Goal: Task Accomplishment & Management: Manage account settings

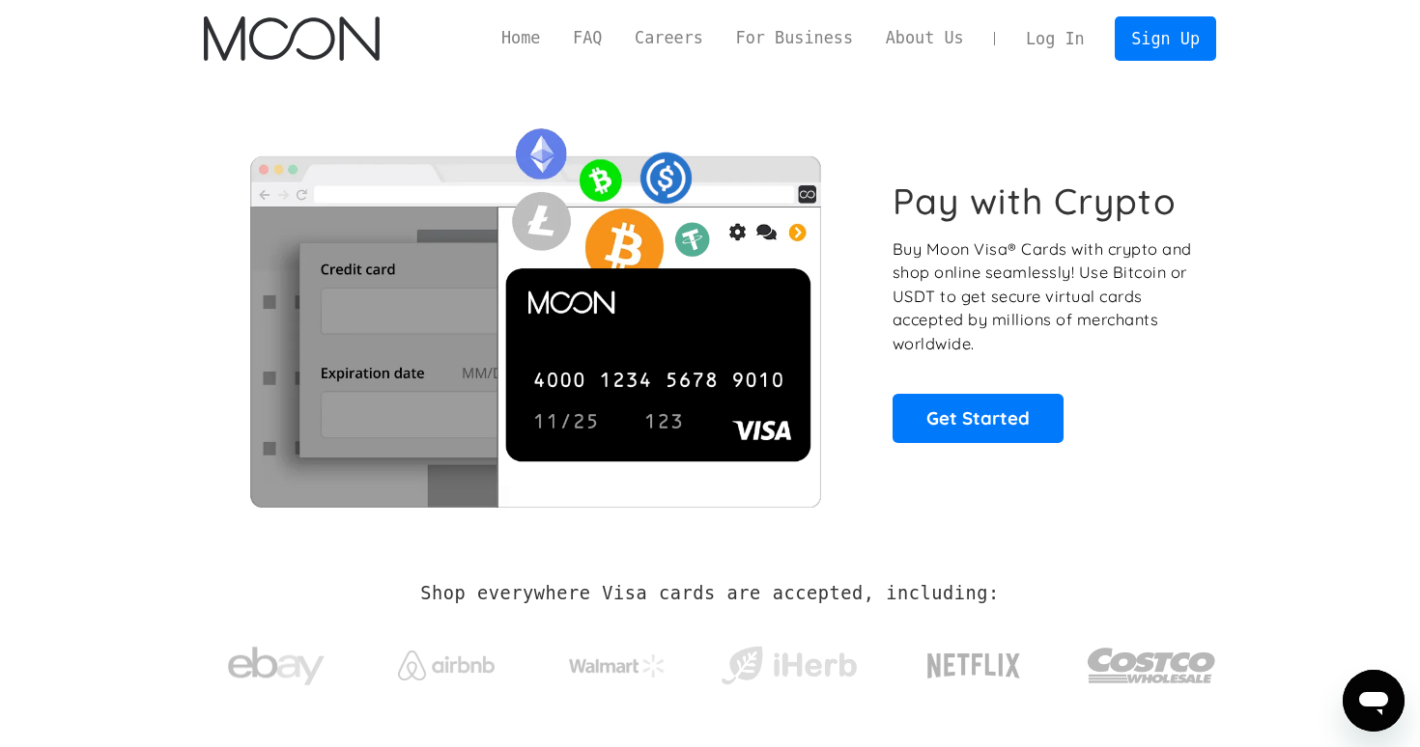
click at [1053, 41] on link "Log In" at bounding box center [1054, 38] width 91 height 42
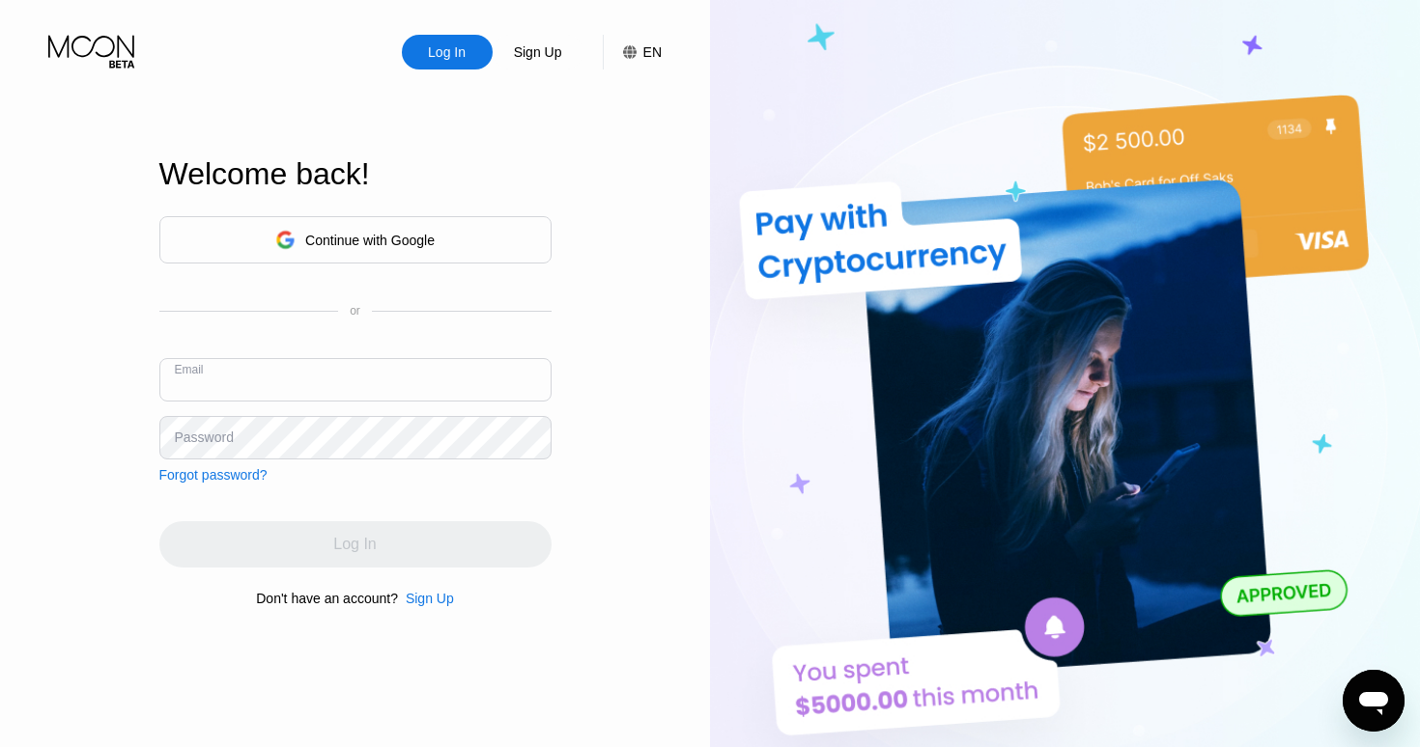
paste input "kromodosmichael2@gmail.com"
type input "kromodosmichael2@gmail.com"
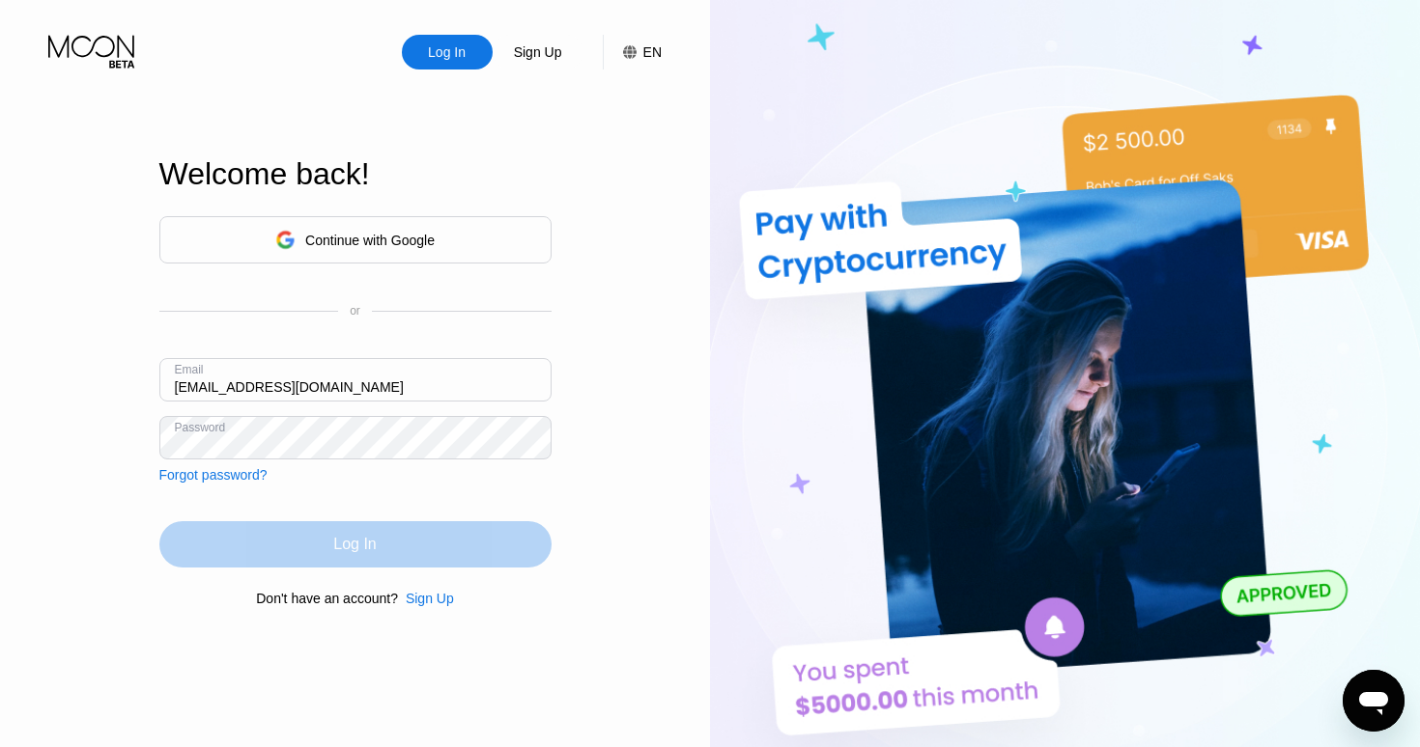
click at [380, 542] on div "Log In" at bounding box center [355, 545] width 392 height 46
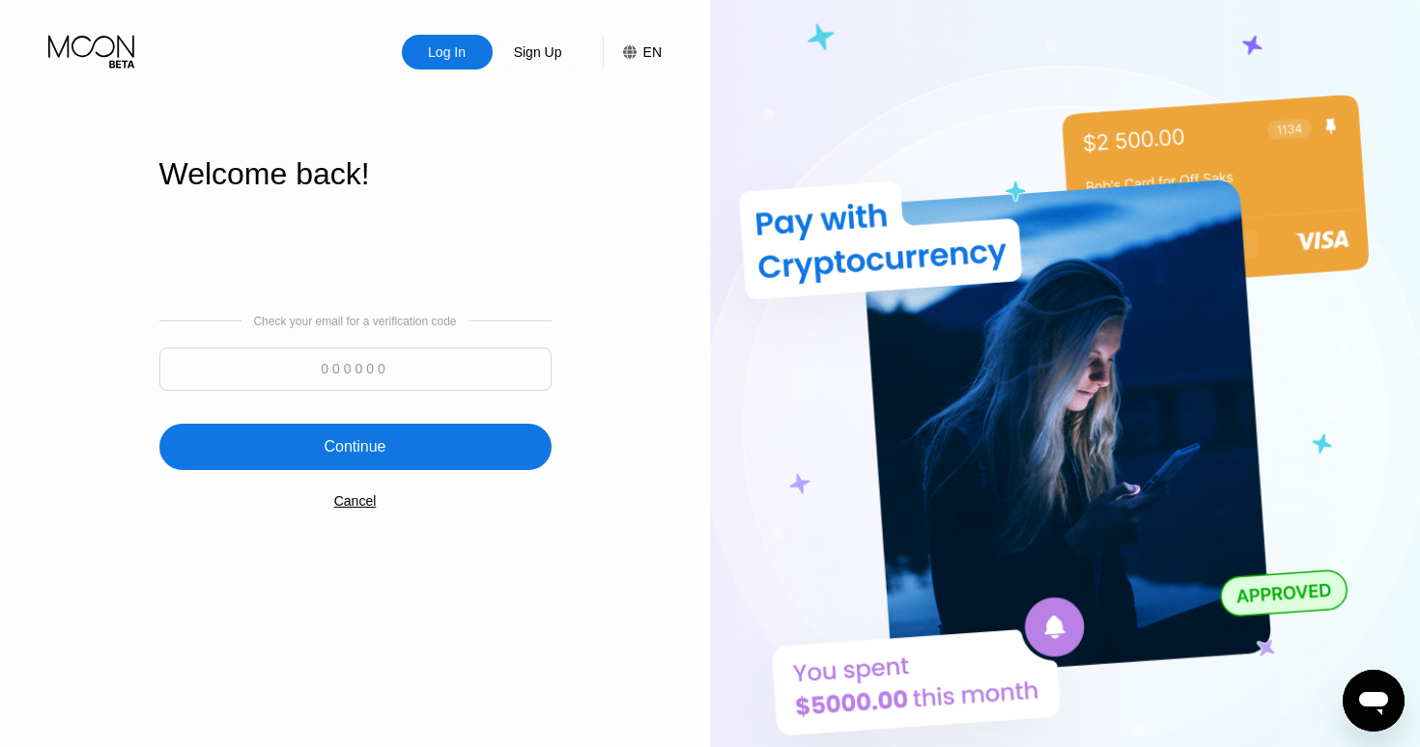
click at [443, 374] on input at bounding box center [355, 369] width 392 height 43
paste input "291699"
type input "291699"
click at [426, 454] on div "Continue" at bounding box center [355, 447] width 392 height 46
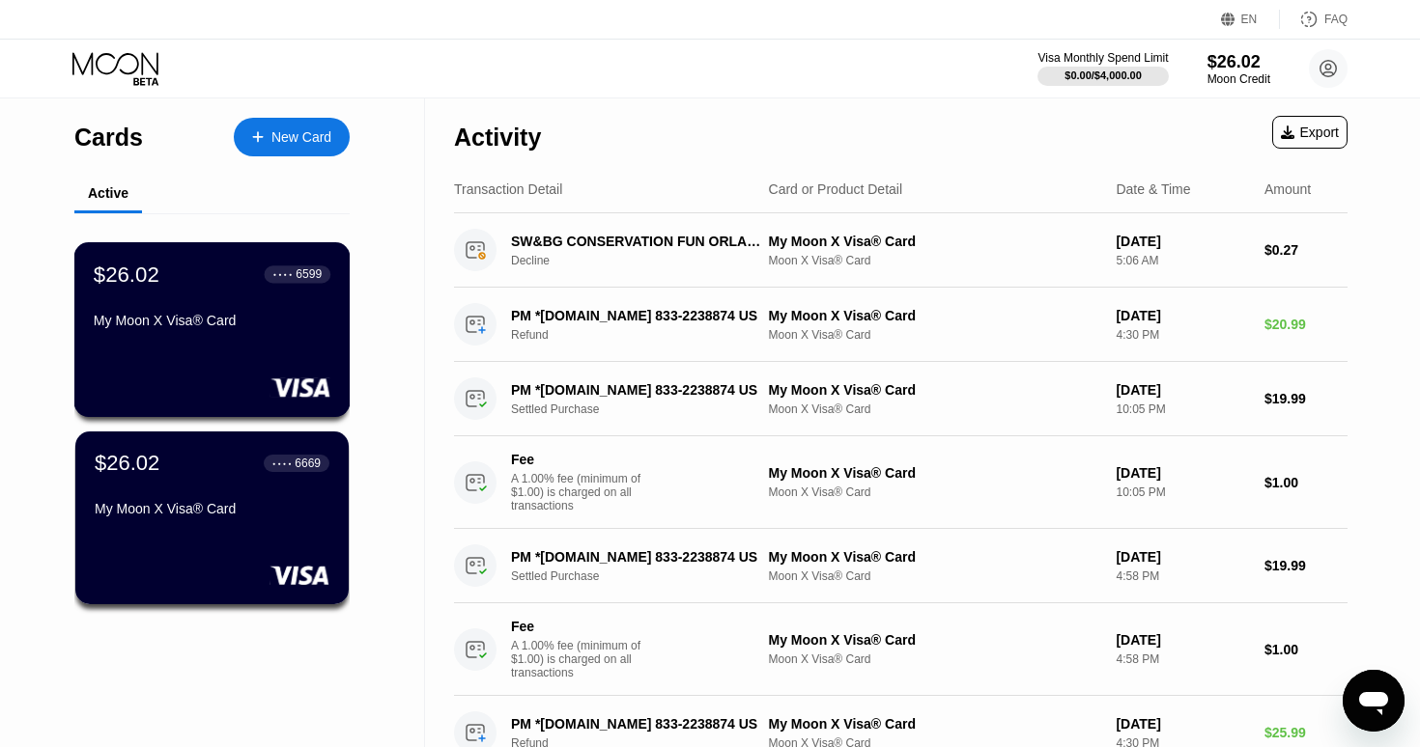
click at [308, 274] on div "6599" at bounding box center [309, 275] width 26 height 14
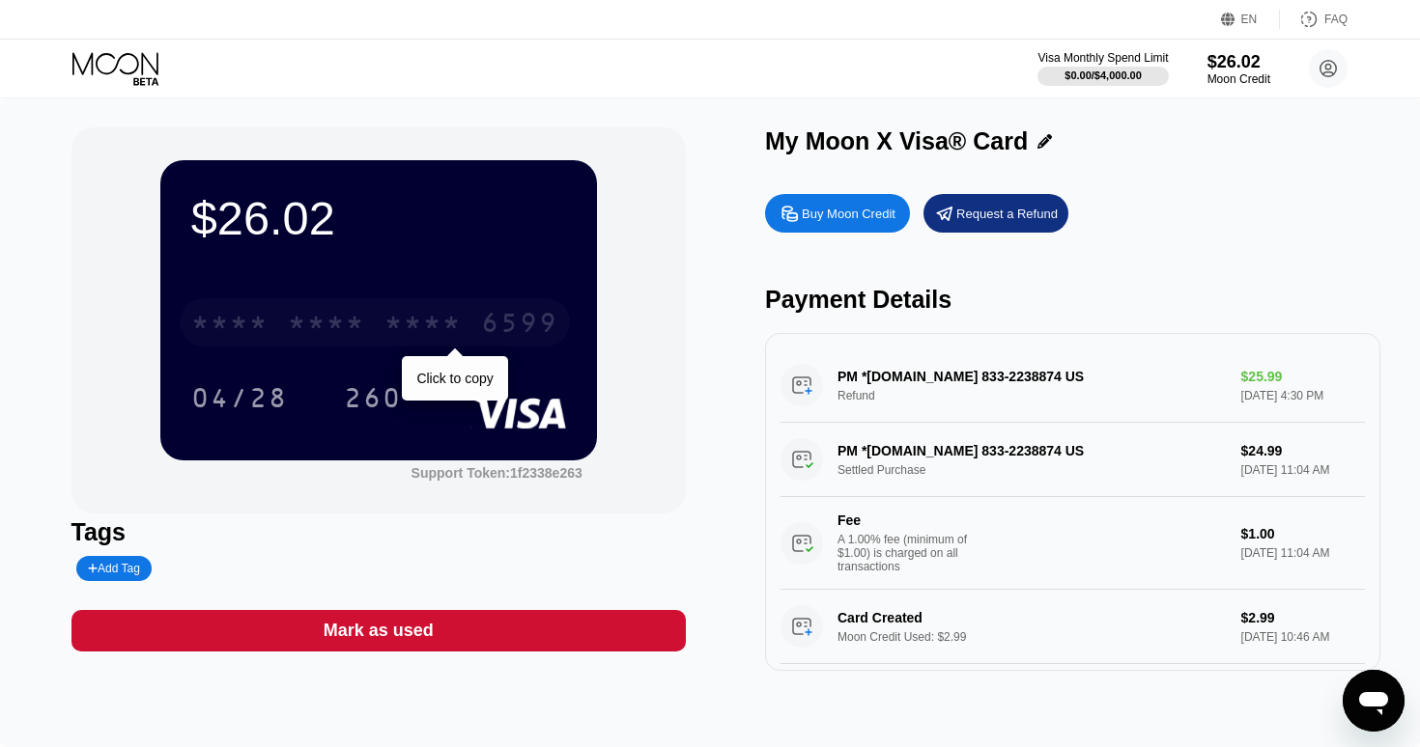
click at [464, 319] on div "* * * * * * * * * * * * 6599" at bounding box center [375, 322] width 390 height 48
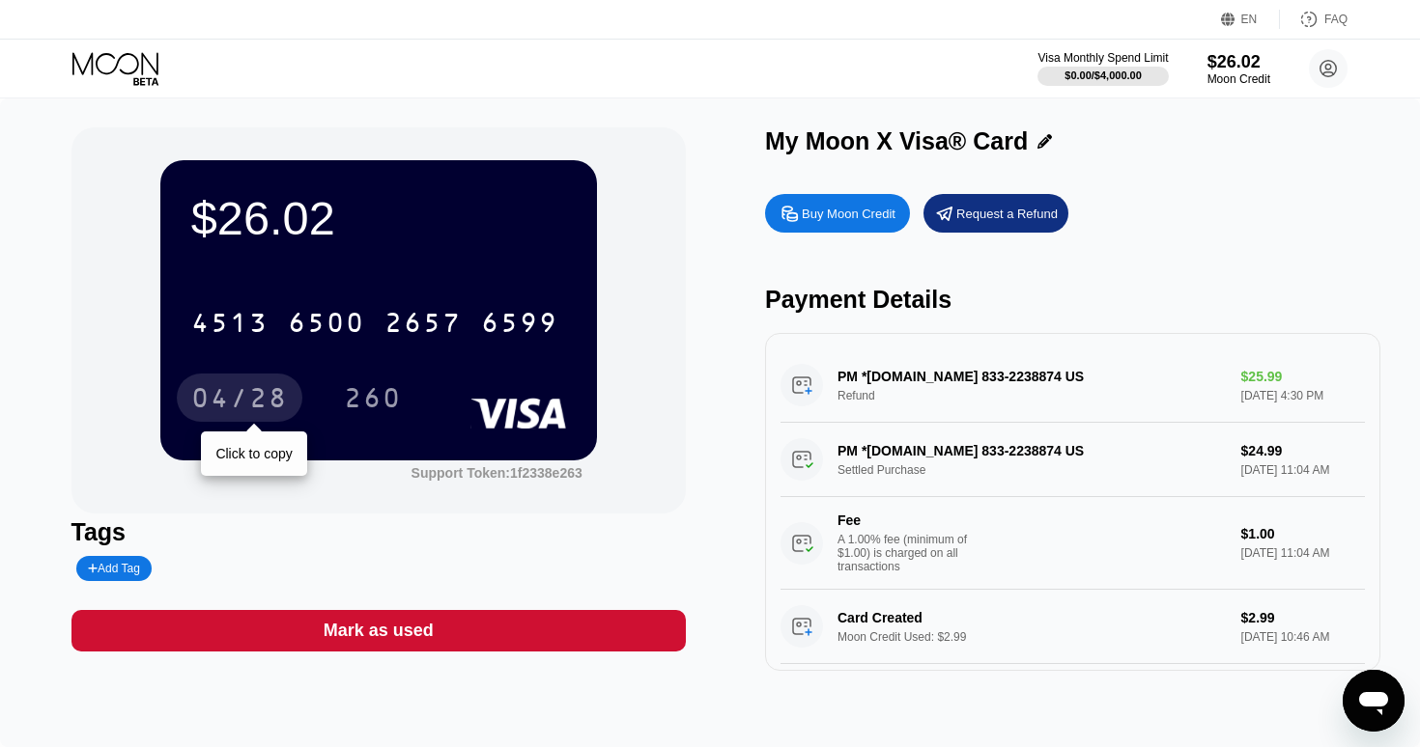
click at [258, 401] on div "04/28" at bounding box center [239, 400] width 97 height 31
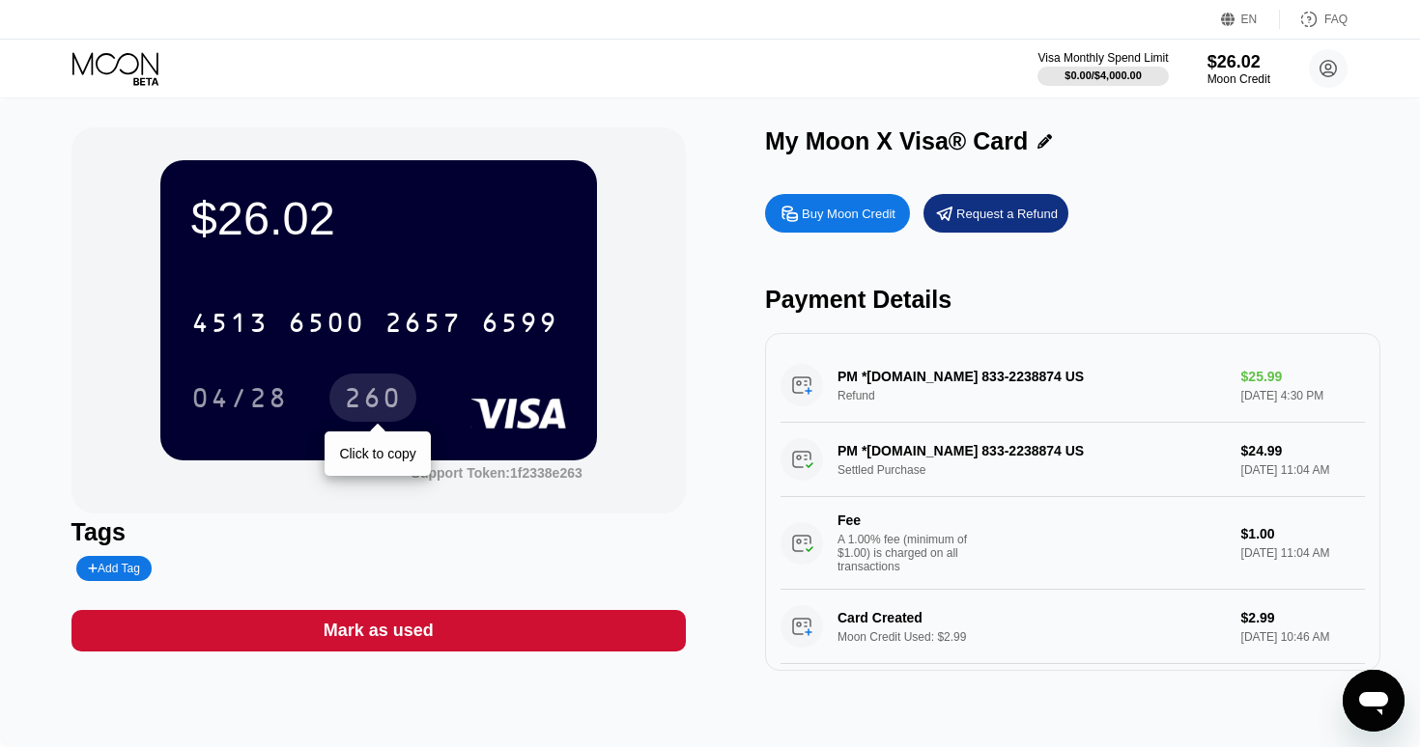
click at [390, 397] on div "260" at bounding box center [373, 400] width 58 height 31
